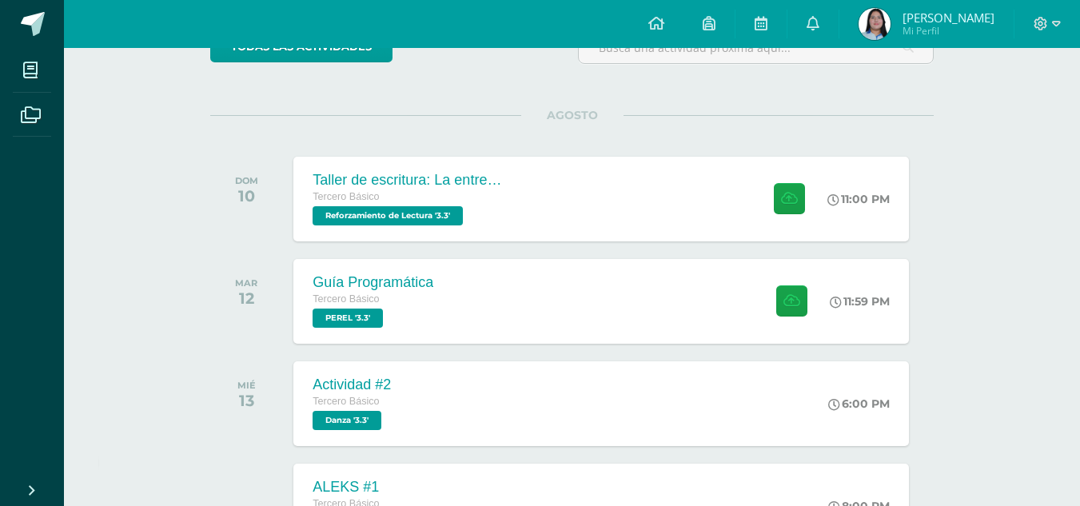
scroll to position [160, 0]
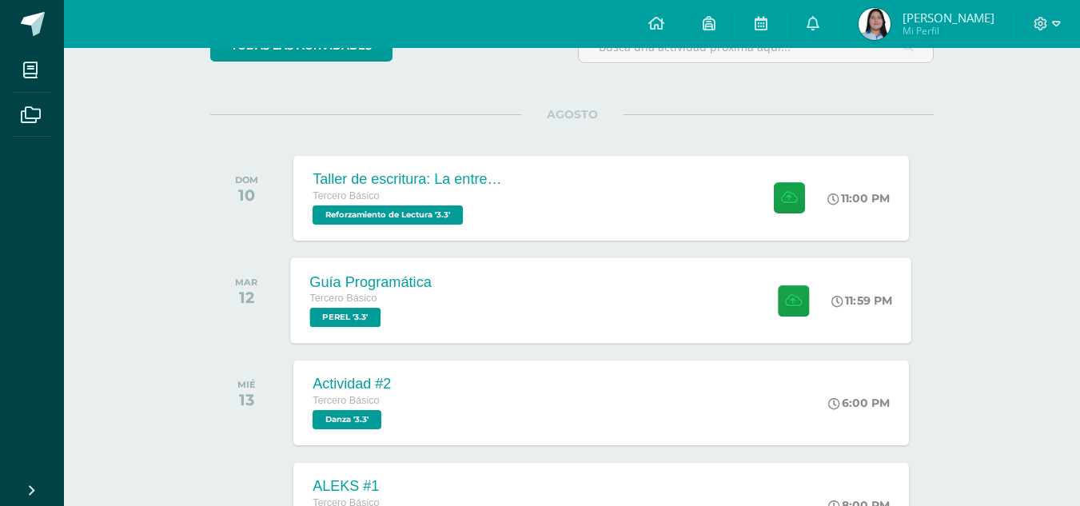
click at [548, 264] on div "Guía Programática Tercero Básico [PERSON_NAME] '3.3' 11:59 PM Guía Programática…" at bounding box center [601, 300] width 621 height 86
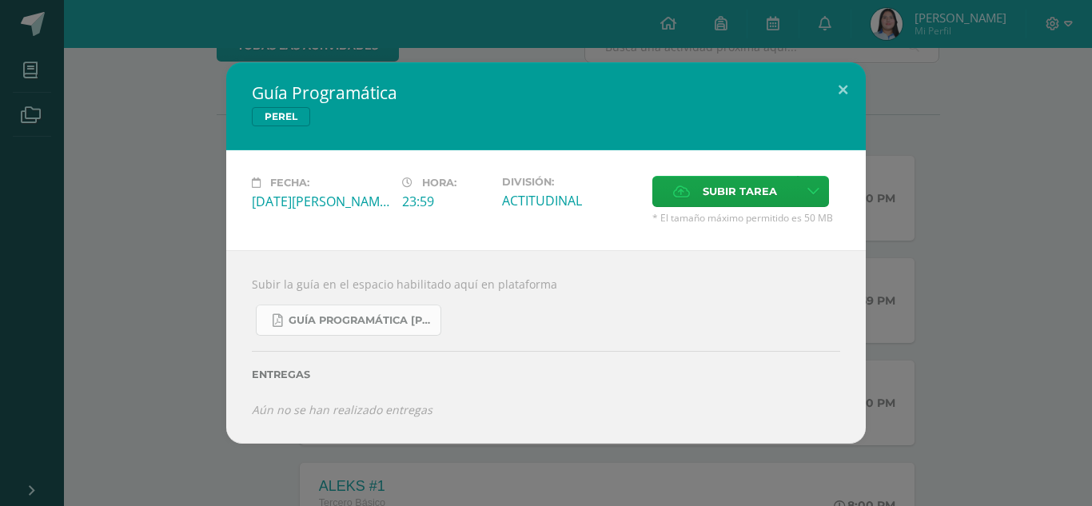
click at [397, 322] on span "Guía Programática [PERSON_NAME] 3ro Básico - Bloque 3 - Profe. [PERSON_NAME].pdf" at bounding box center [361, 320] width 144 height 13
click at [835, 101] on button at bounding box center [843, 89] width 46 height 54
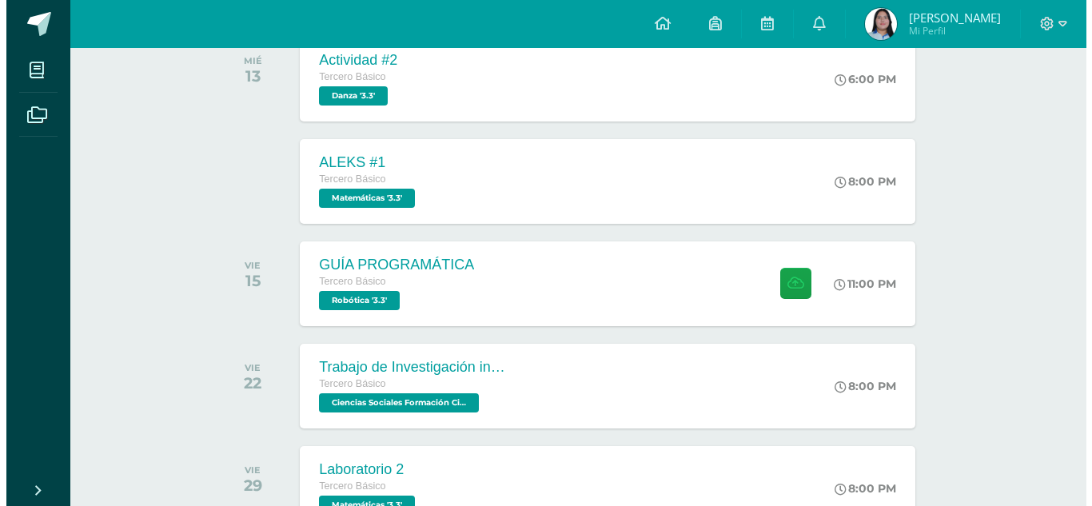
scroll to position [484, 0]
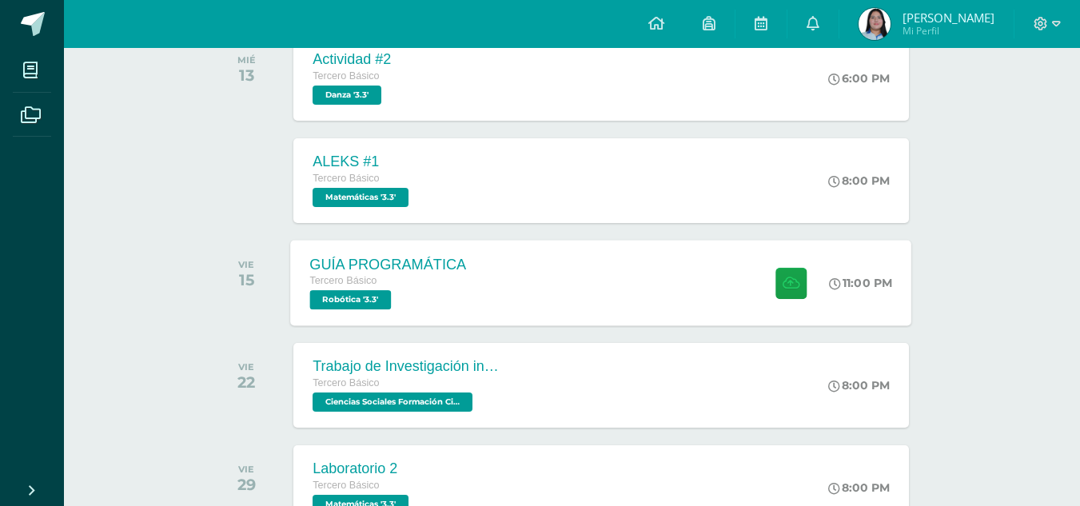
click at [601, 301] on div "GUÍA PROGRAMÁTICA Tercero Básico Robótica '3.3' 11:00 PM GUÍA PROGRAMÁTICA Robó…" at bounding box center [601, 283] width 621 height 86
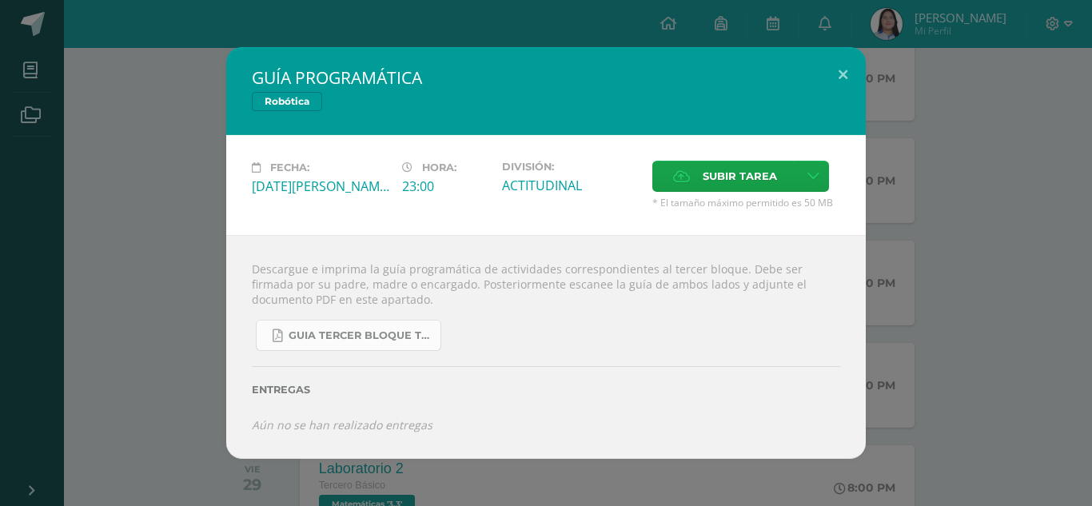
click at [370, 333] on span "GUIA TERCER BLOQUE TERCERO BÁSICO.pdf" at bounding box center [361, 335] width 144 height 13
click at [838, 67] on button at bounding box center [843, 74] width 46 height 54
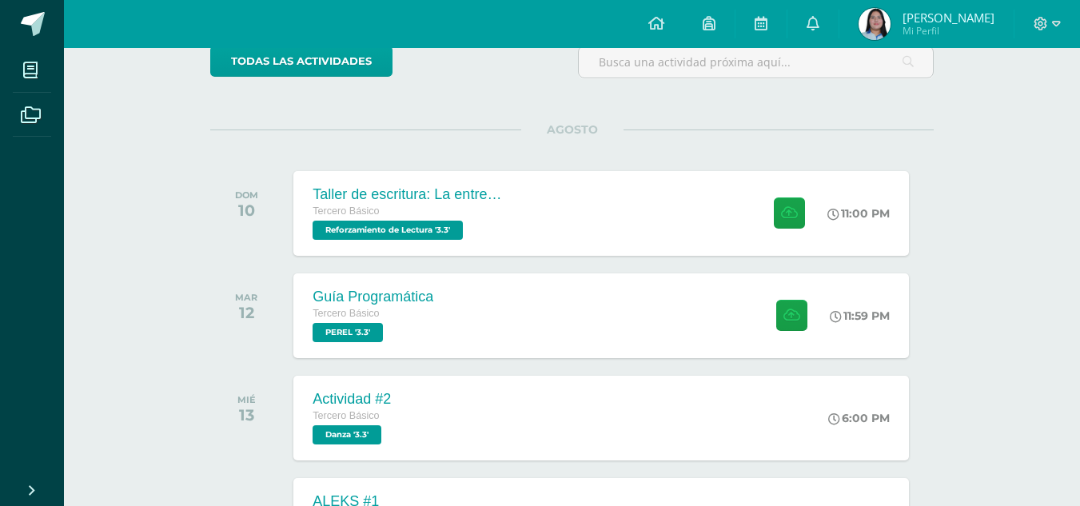
scroll to position [175, 0]
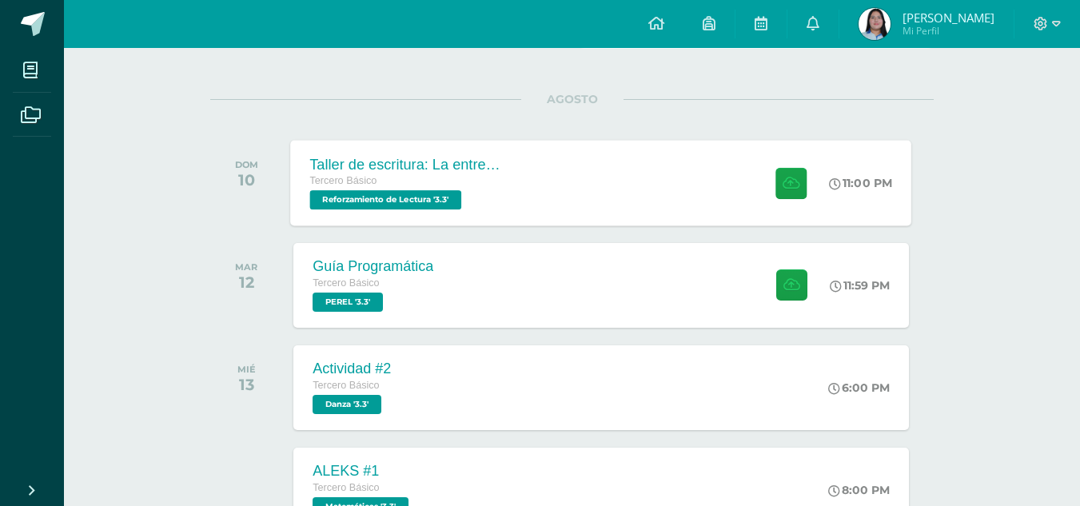
click at [561, 194] on div "Taller de escritura: La entrevista Tercero Básico Reforzamiento de Lectura '3.3…" at bounding box center [601, 183] width 621 height 86
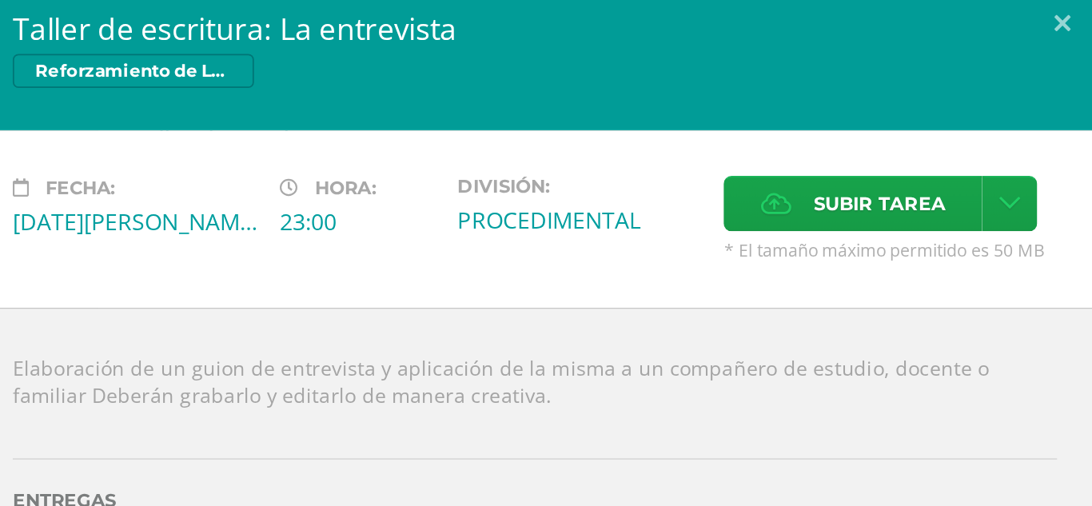
drag, startPoint x: 561, startPoint y: 194, endPoint x: 449, endPoint y: 242, distance: 121.8
click at [449, 242] on div "Fecha: [DATE][PERSON_NAME] Hora: 23:00 División: PROCEDIMENTAL Subir tarea" at bounding box center [545, 208] width 639 height 100
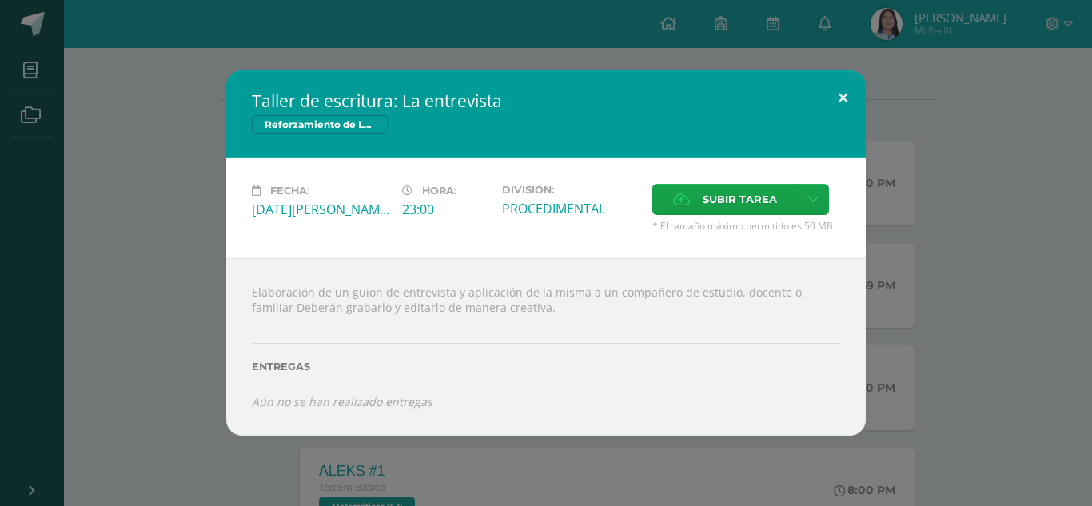
click at [839, 102] on button at bounding box center [843, 97] width 46 height 54
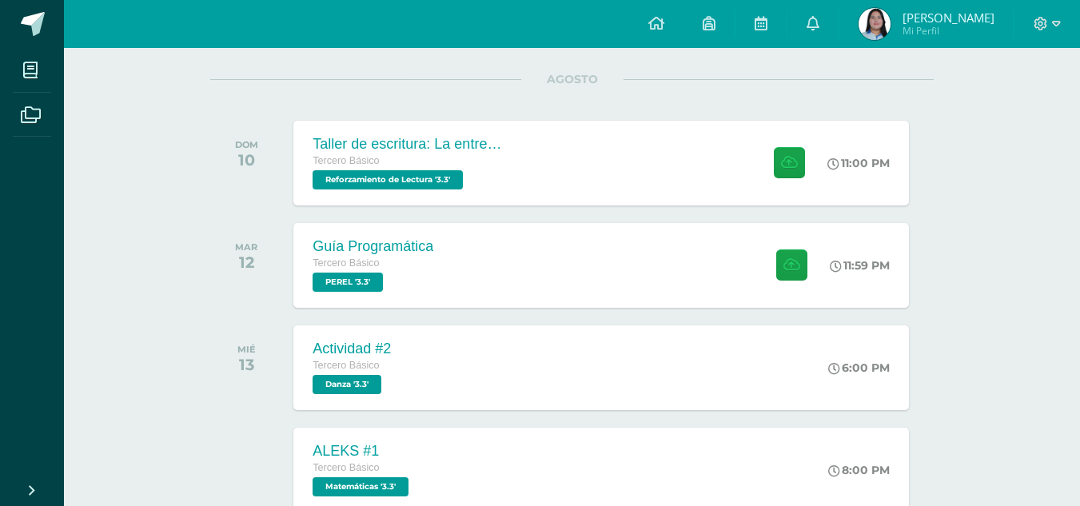
scroll to position [0, 0]
